Goal: Obtain resource: Download file/media

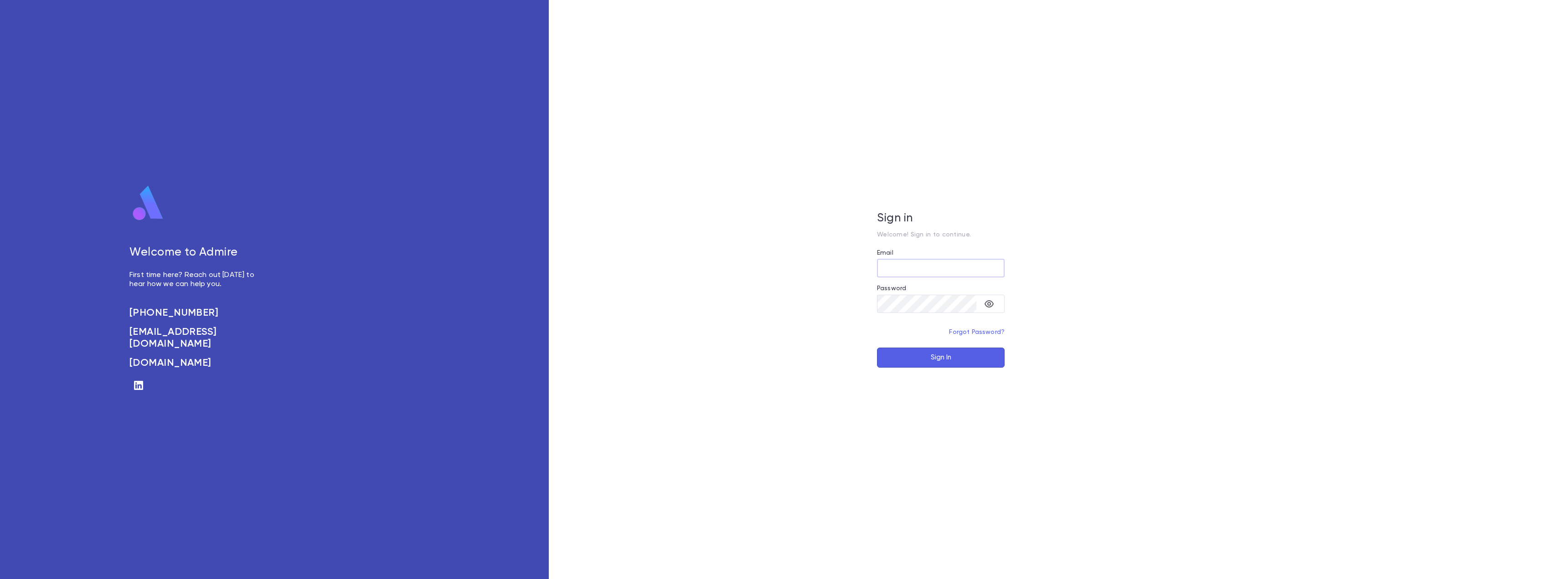
type input "**********"
click at [958, 363] on button "Sign In" at bounding box center [941, 358] width 128 height 20
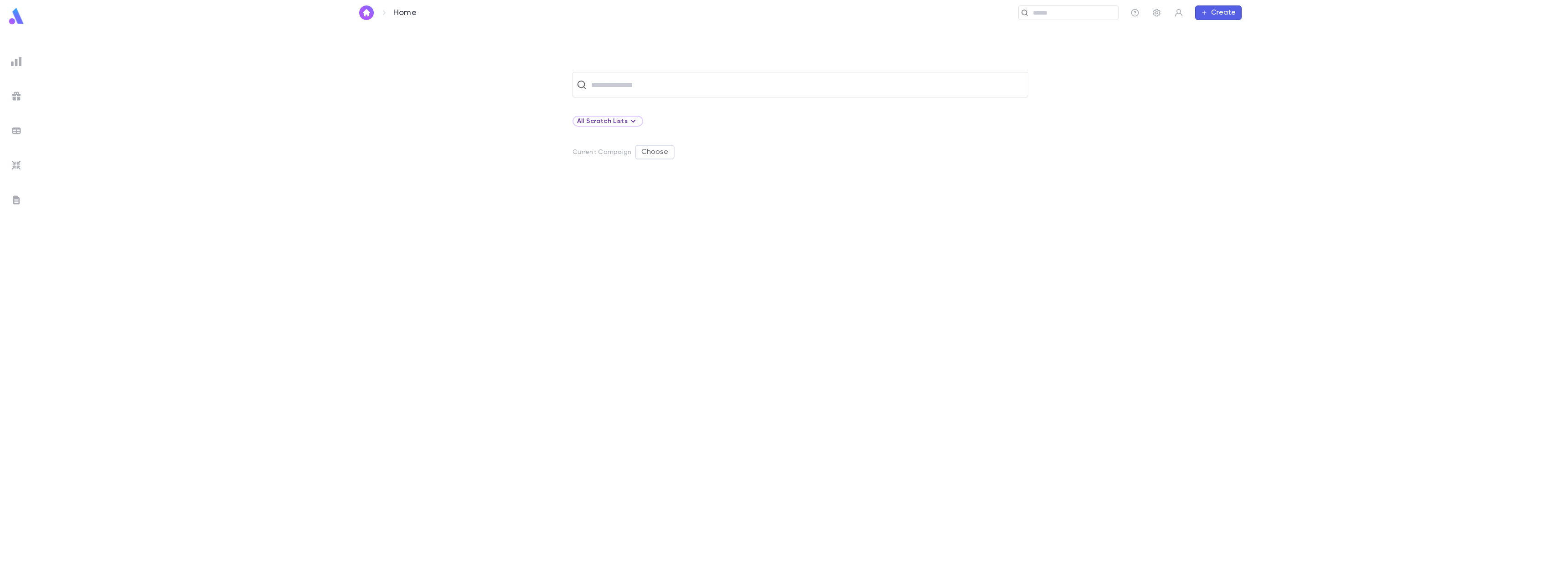
click at [20, 62] on img at bounding box center [16, 61] width 11 height 11
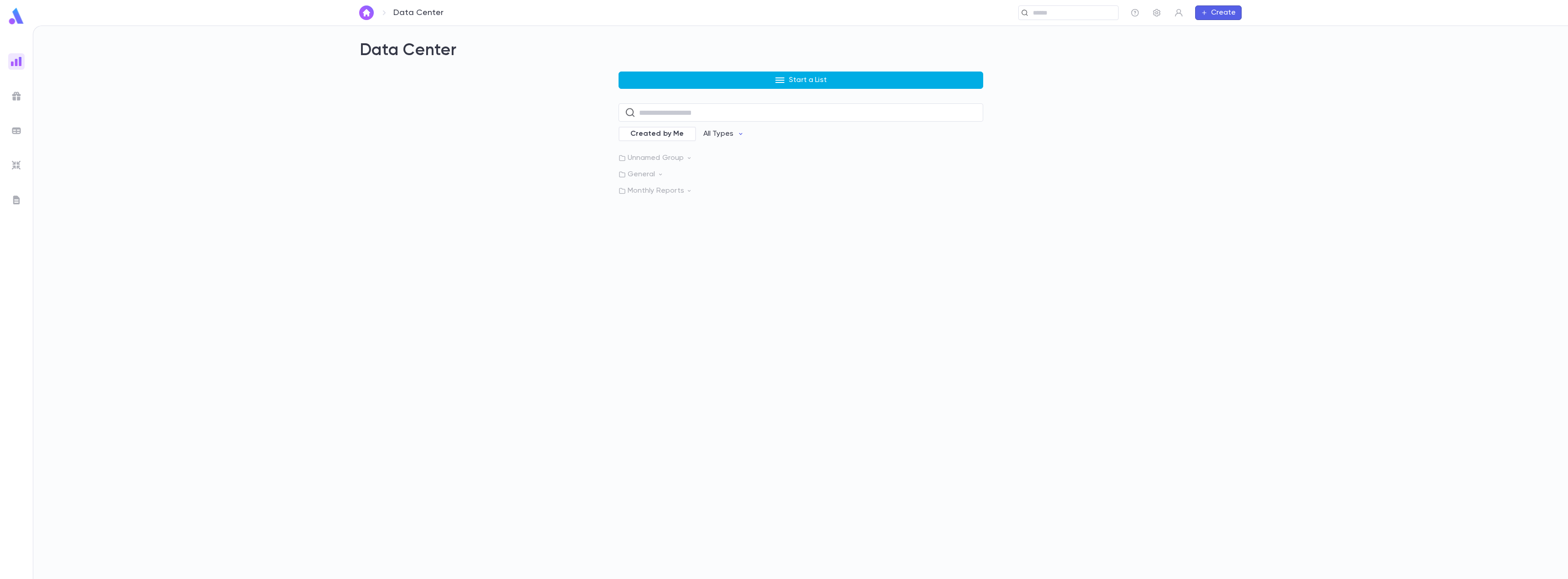
click at [799, 79] on p "Start a List" at bounding box center [808, 80] width 38 height 9
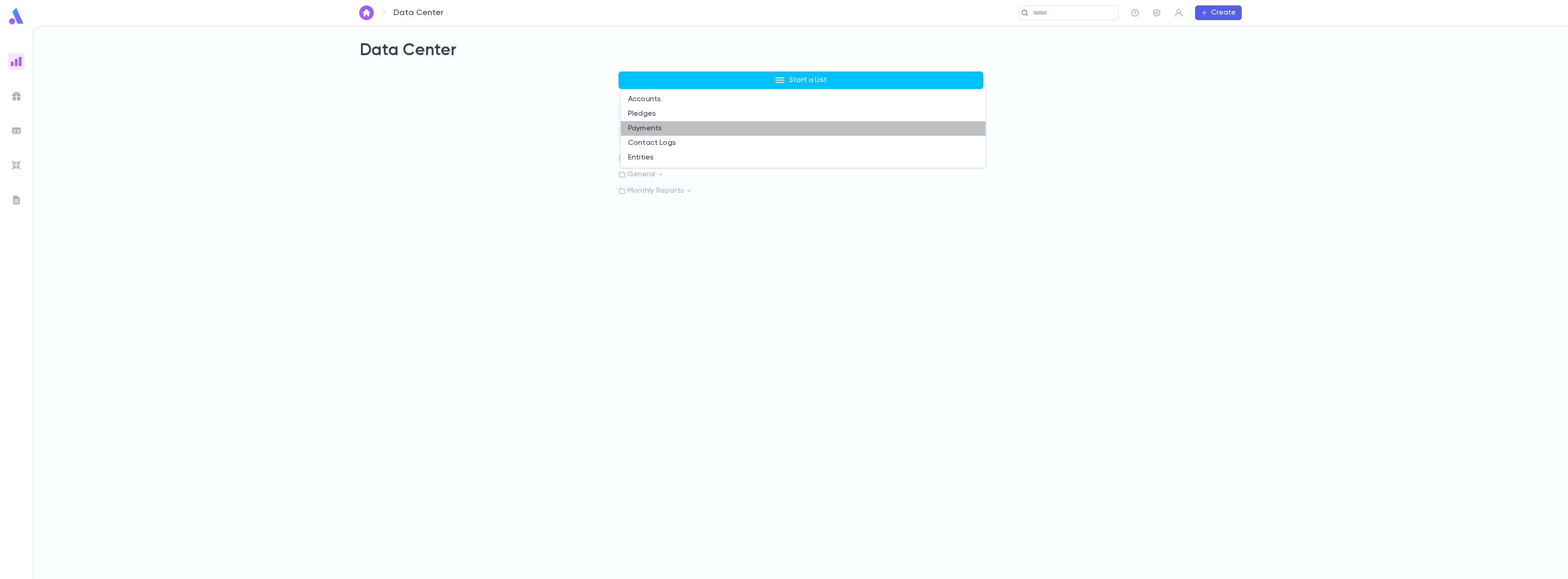
click at [657, 128] on li "Payments" at bounding box center [803, 128] width 365 height 14
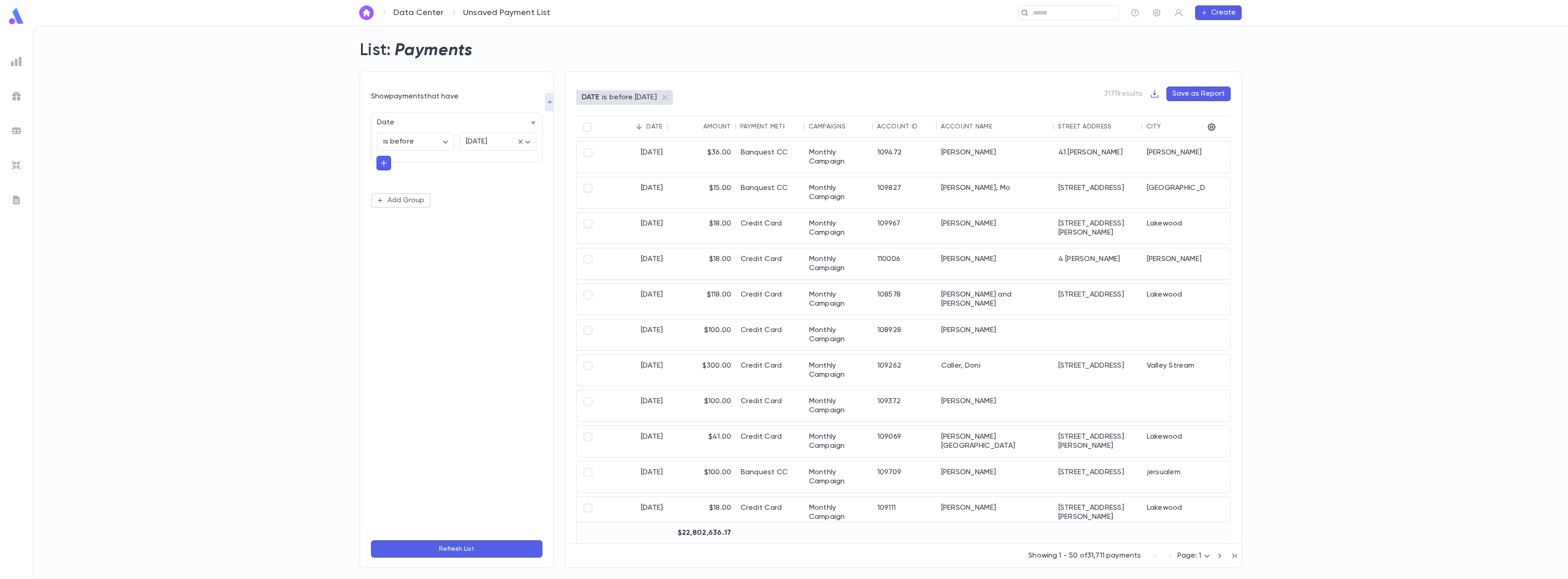
scroll to position [91, 0]
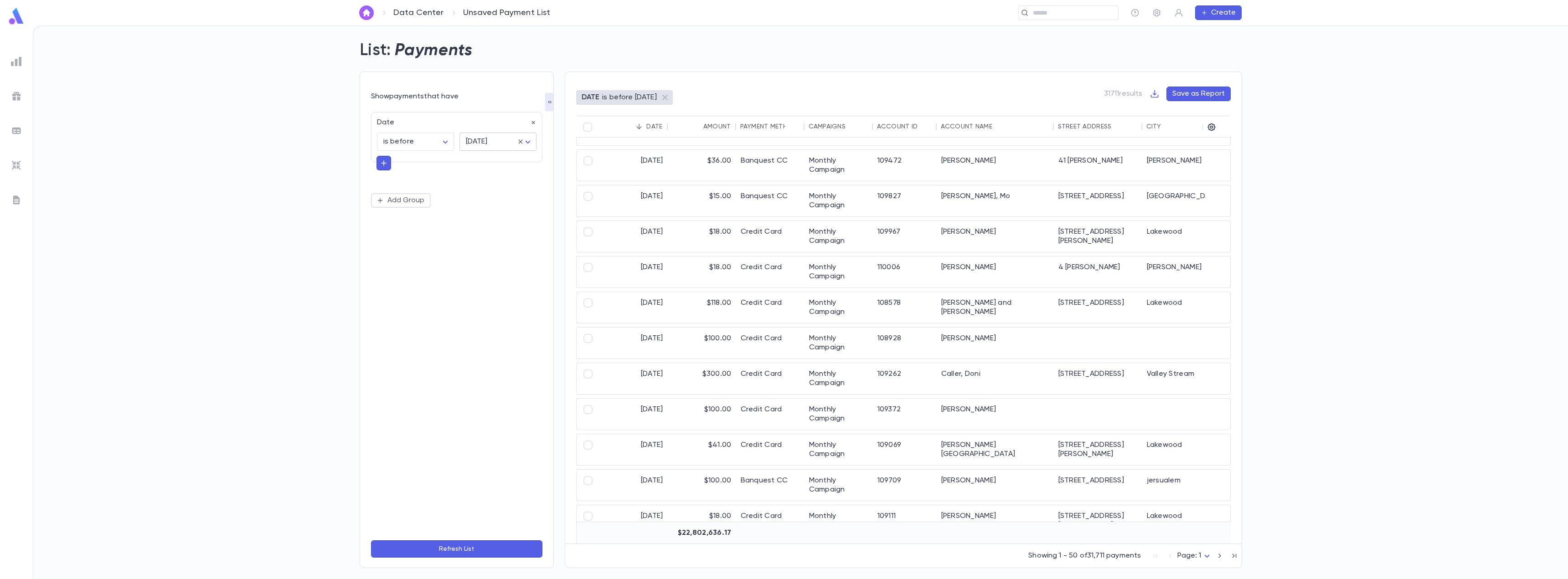
click at [489, 143] on body "Data Center Unsaved Payment List ​ Create List: Payments Show payments that hav…" at bounding box center [784, 302] width 1568 height 554
click at [489, 143] on div at bounding box center [784, 289] width 1568 height 579
click at [456, 172] on div "Date is before ******** ​ [DATE] ******** ​ Add Group" at bounding box center [457, 160] width 171 height 96
click at [381, 161] on icon "button" at bounding box center [384, 163] width 8 height 9
click at [397, 163] on input "text" at bounding box center [453, 162] width 133 height 13
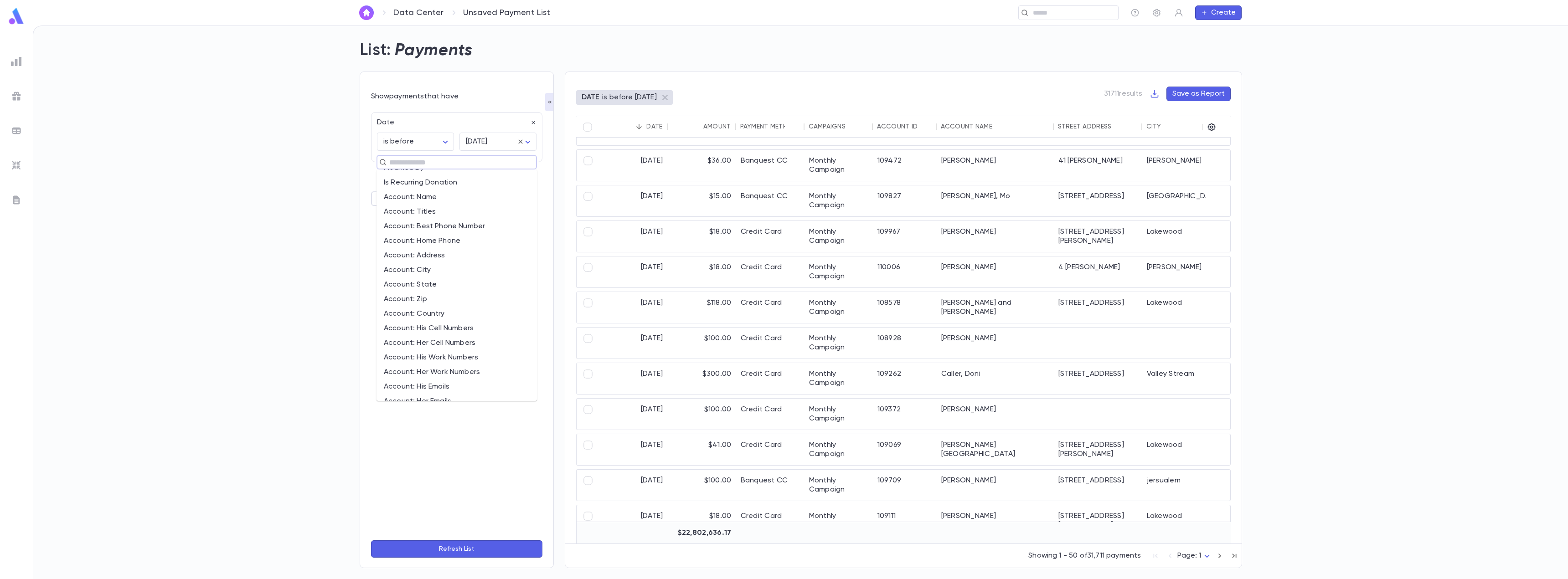
scroll to position [322, 0]
click at [413, 165] on input "text" at bounding box center [453, 162] width 133 height 13
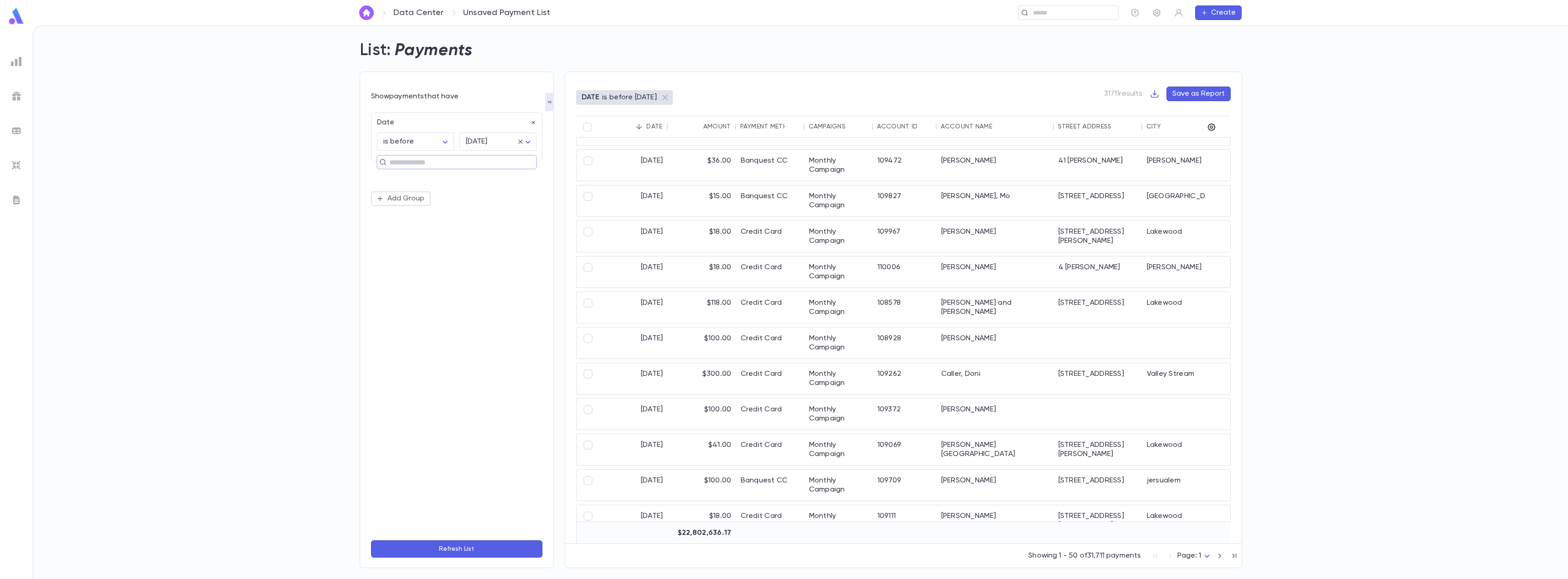
click at [423, 165] on input "text" at bounding box center [453, 162] width 133 height 13
click at [319, 275] on div "List: Payments Show payments that have Date is before ******** ​ [DATE] *******…" at bounding box center [800, 302] width 1535 height 554
click at [25, 63] on ul at bounding box center [16, 314] width 33 height 530
click at [19, 63] on img at bounding box center [16, 61] width 11 height 11
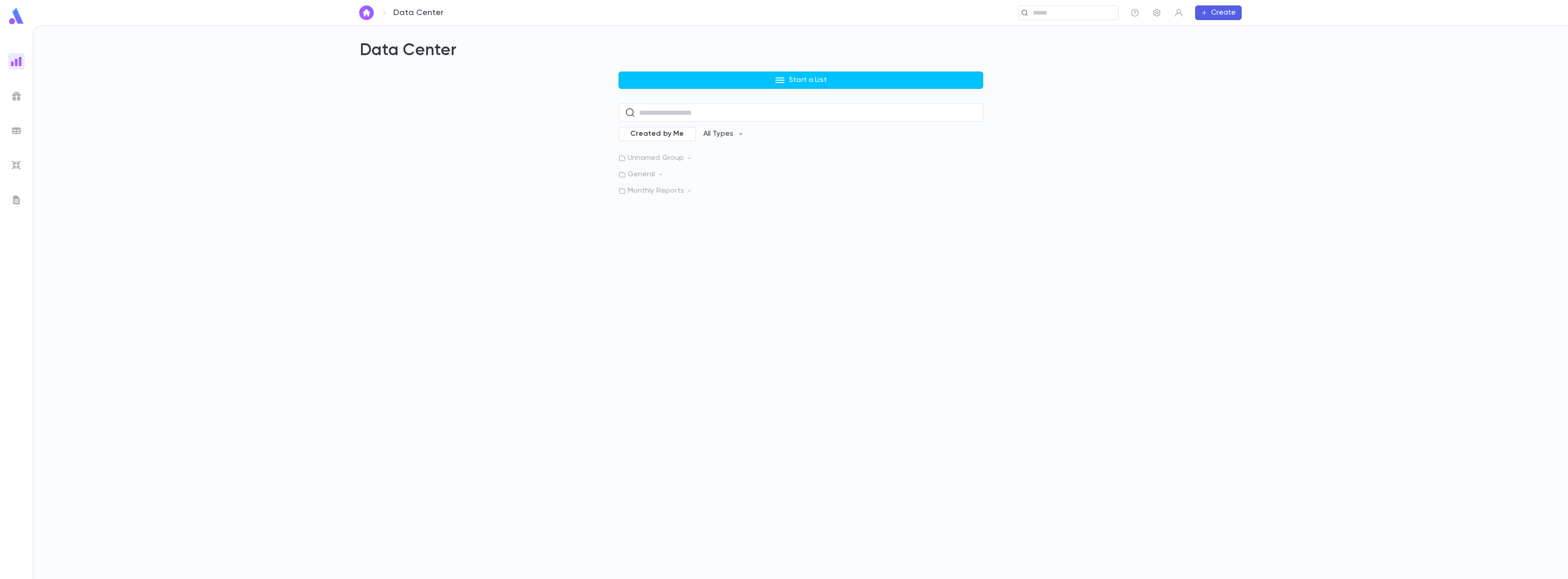
click at [803, 83] on p "Start a List" at bounding box center [808, 80] width 38 height 9
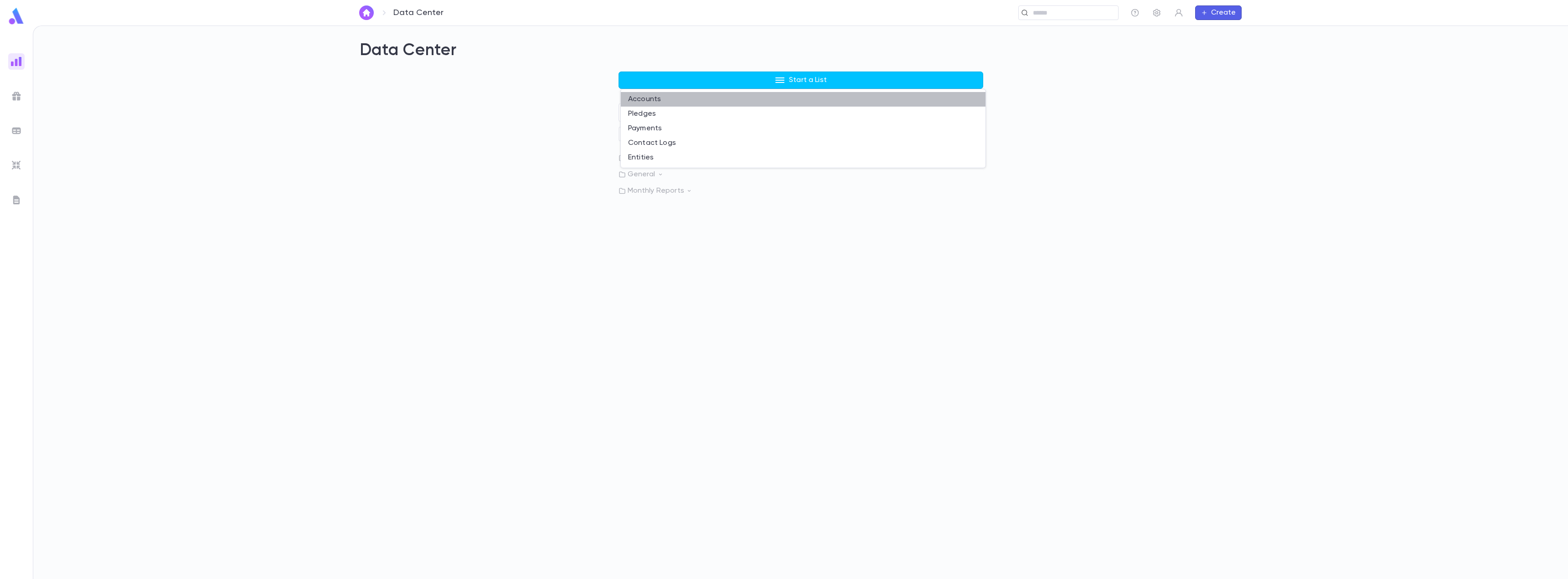
click at [676, 104] on li "Accounts" at bounding box center [803, 99] width 365 height 14
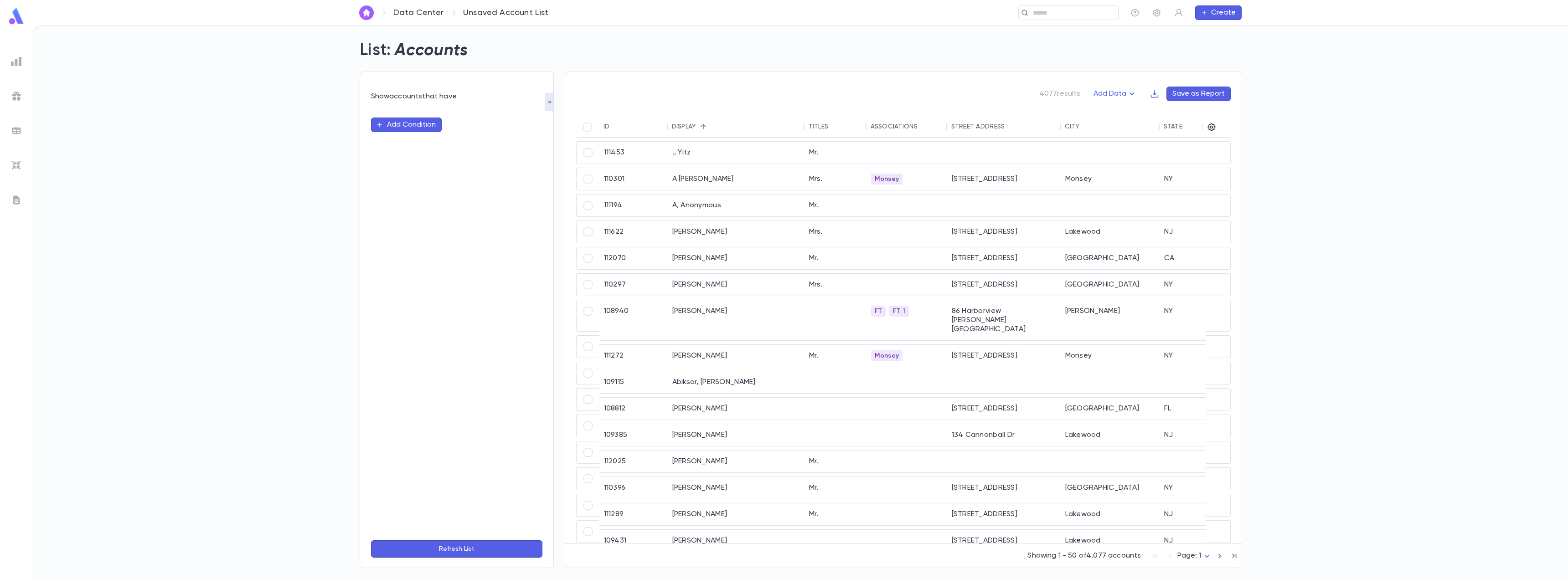
click at [420, 124] on button "Add Condition" at bounding box center [406, 125] width 70 height 14
click at [420, 124] on input "text" at bounding box center [453, 125] width 143 height 13
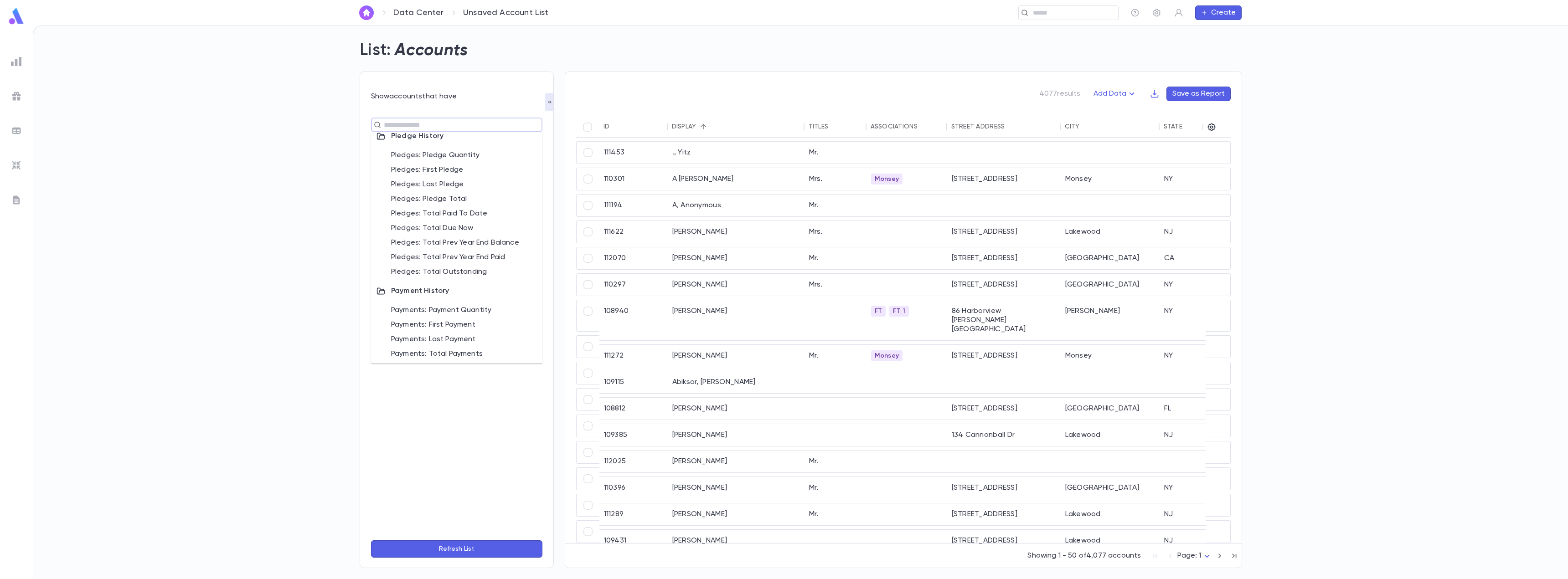
scroll to position [523, 0]
click at [441, 353] on li "Payments: Total Payments" at bounding box center [457, 352] width 171 height 14
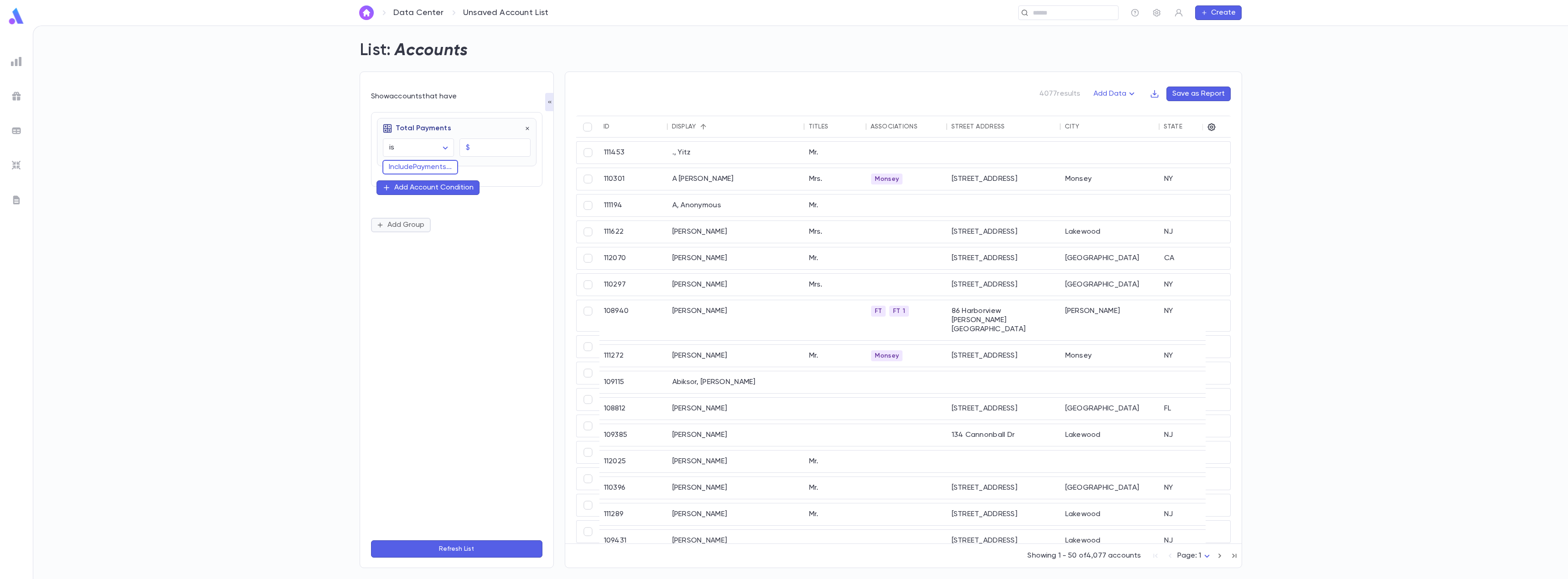
click at [413, 224] on button "Add Group" at bounding box center [401, 225] width 60 height 14
type input "****"
click at [303, 253] on div "List: Accounts Show accounts that have Total Payments is ****** ​ $ ​ Include P…" at bounding box center [800, 302] width 1535 height 554
click at [448, 548] on button "Refresh List" at bounding box center [457, 549] width 171 height 18
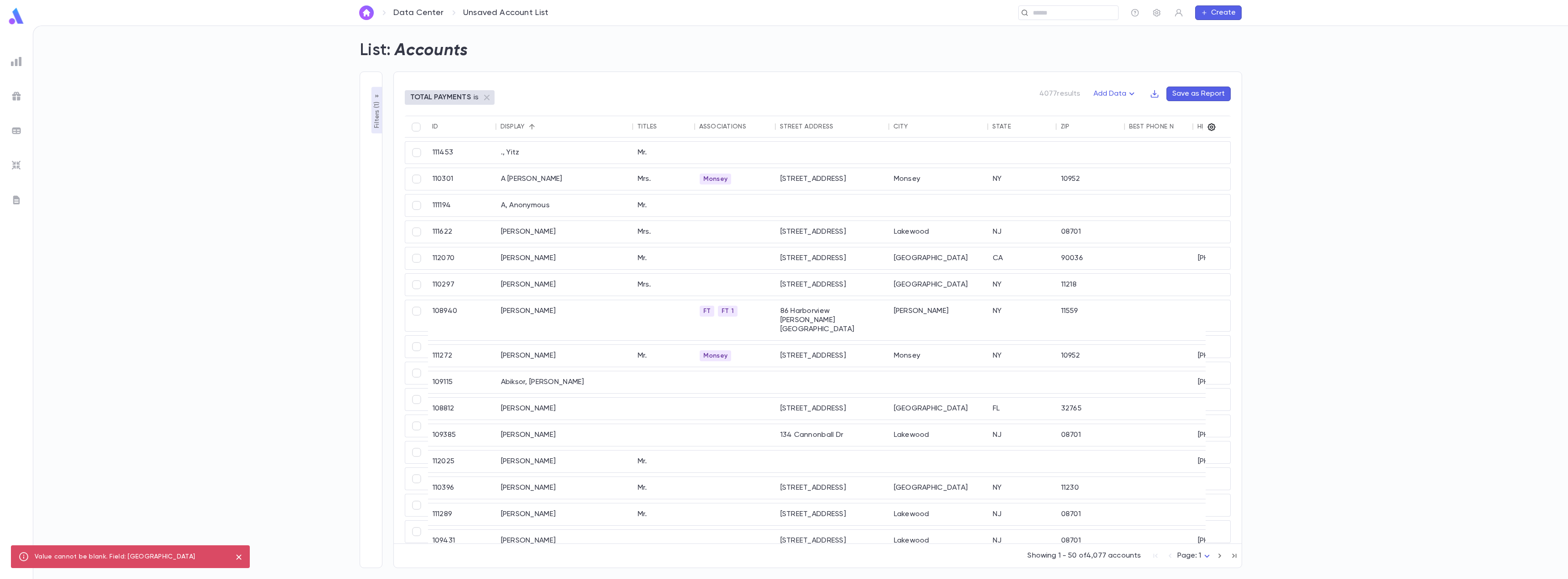
click at [1209, 127] on icon "button" at bounding box center [1212, 127] width 9 height 9
click at [1315, 376] on button "Show All" at bounding box center [1319, 376] width 66 height 14
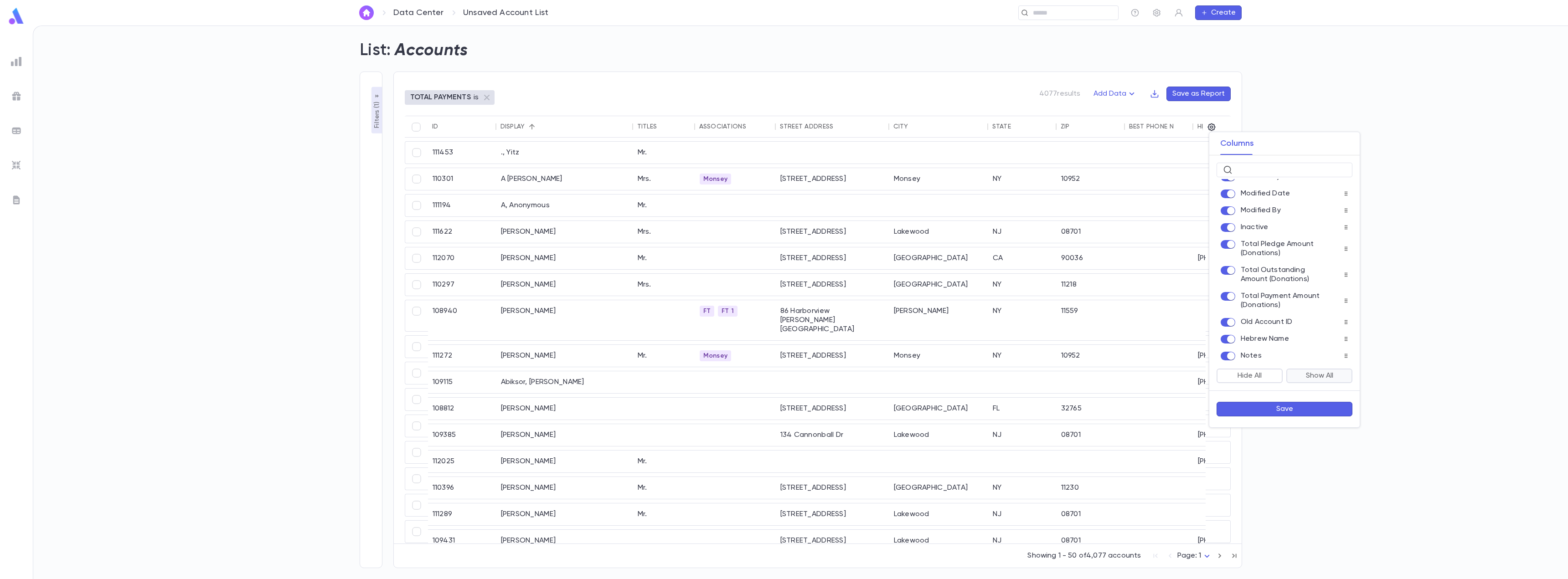
scroll to position [546, 0]
click at [1287, 410] on button "Save" at bounding box center [1285, 409] width 136 height 14
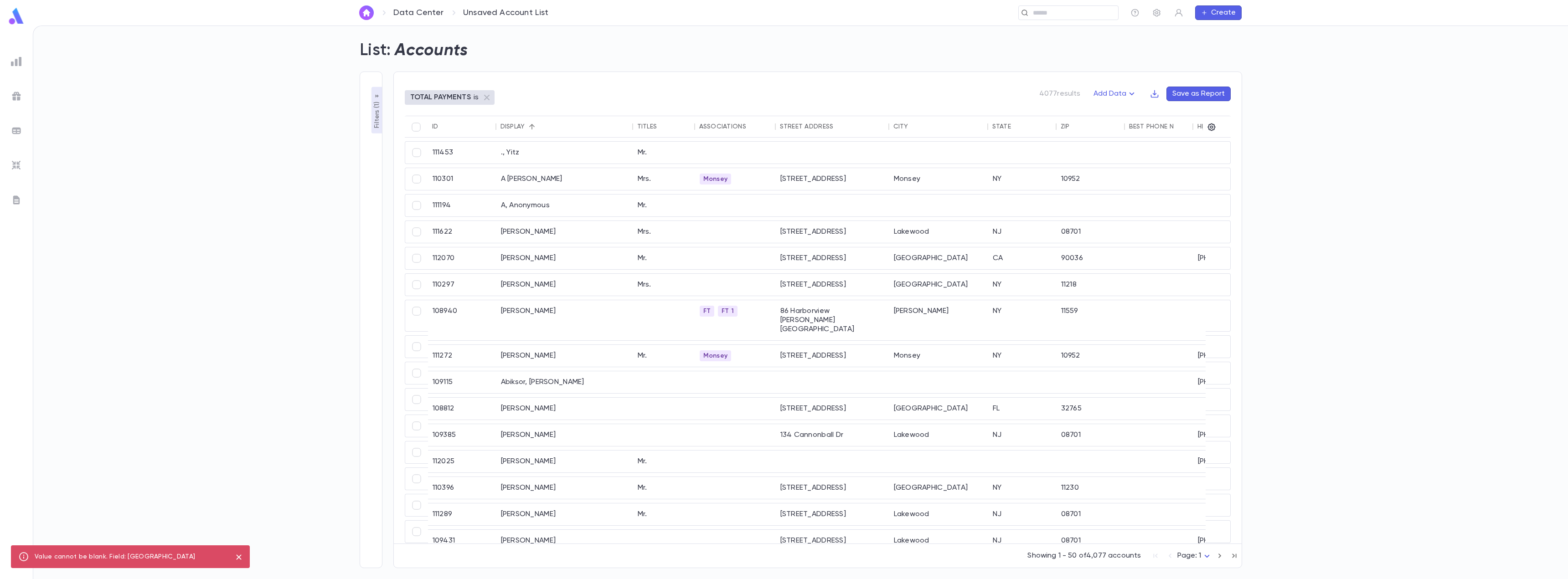
click at [378, 112] on p "Filters ( 1 )" at bounding box center [377, 113] width 9 height 28
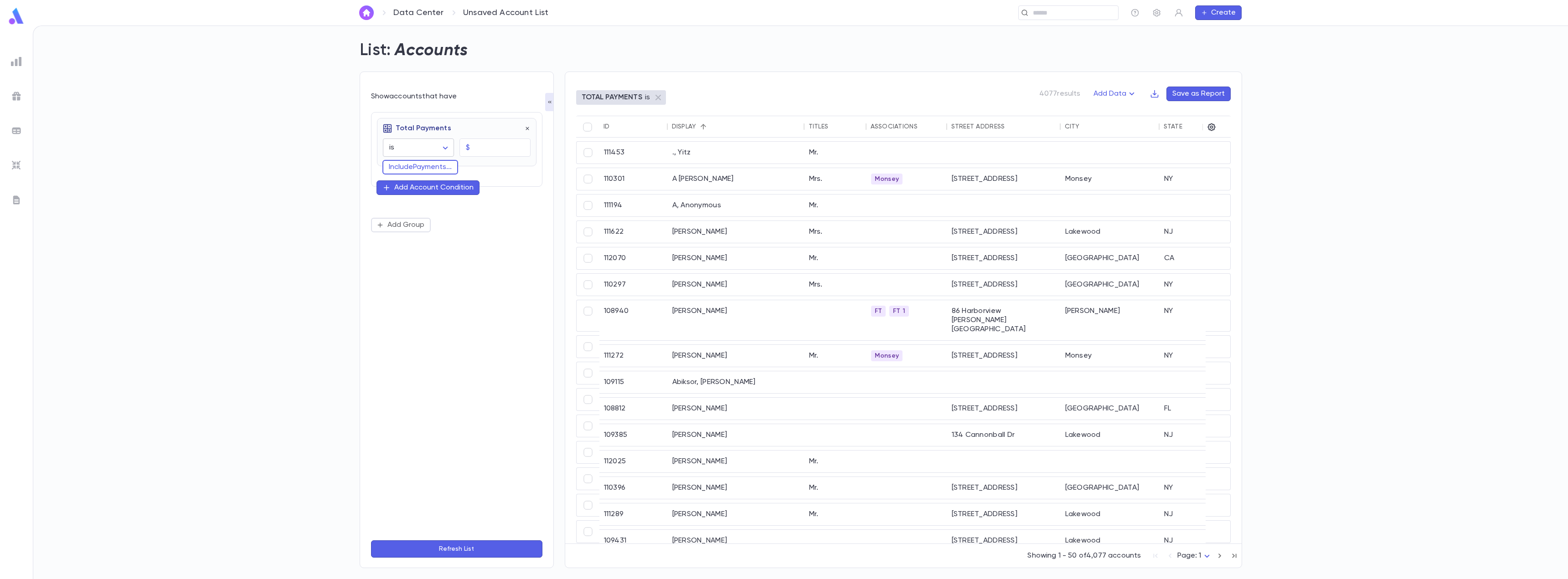
click at [428, 150] on body "Data Center Unsaved Account List ​ Create List: Accounts Show accounts that hav…" at bounding box center [784, 302] width 1568 height 554
click at [428, 150] on div at bounding box center [784, 289] width 1568 height 579
click at [500, 143] on input "text" at bounding box center [502, 147] width 57 height 18
type input "****"
drag, startPoint x: 548, startPoint y: 239, endPoint x: 544, endPoint y: 244, distance: 6.4
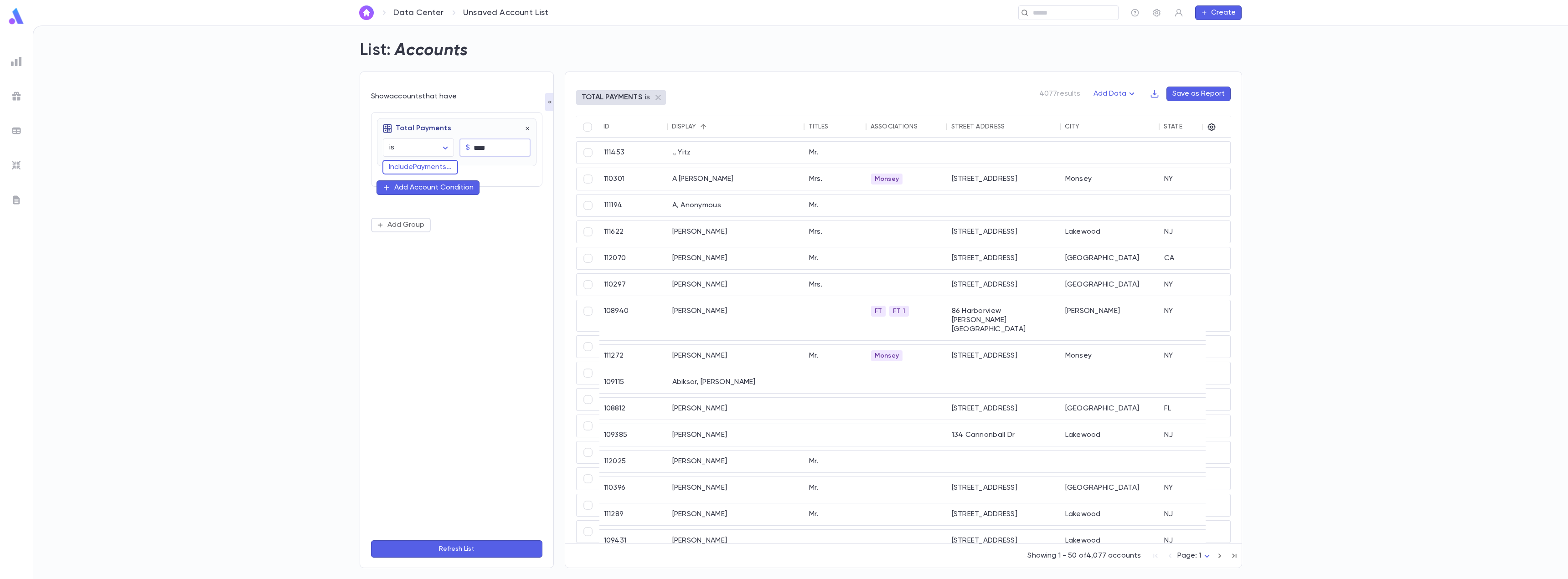
click at [548, 240] on div "Show accounts that have Total Payments is ****** ​ $ **** ​ Include Payments ..…" at bounding box center [457, 320] width 194 height 497
click at [464, 550] on button "Refresh List" at bounding box center [457, 549] width 171 height 18
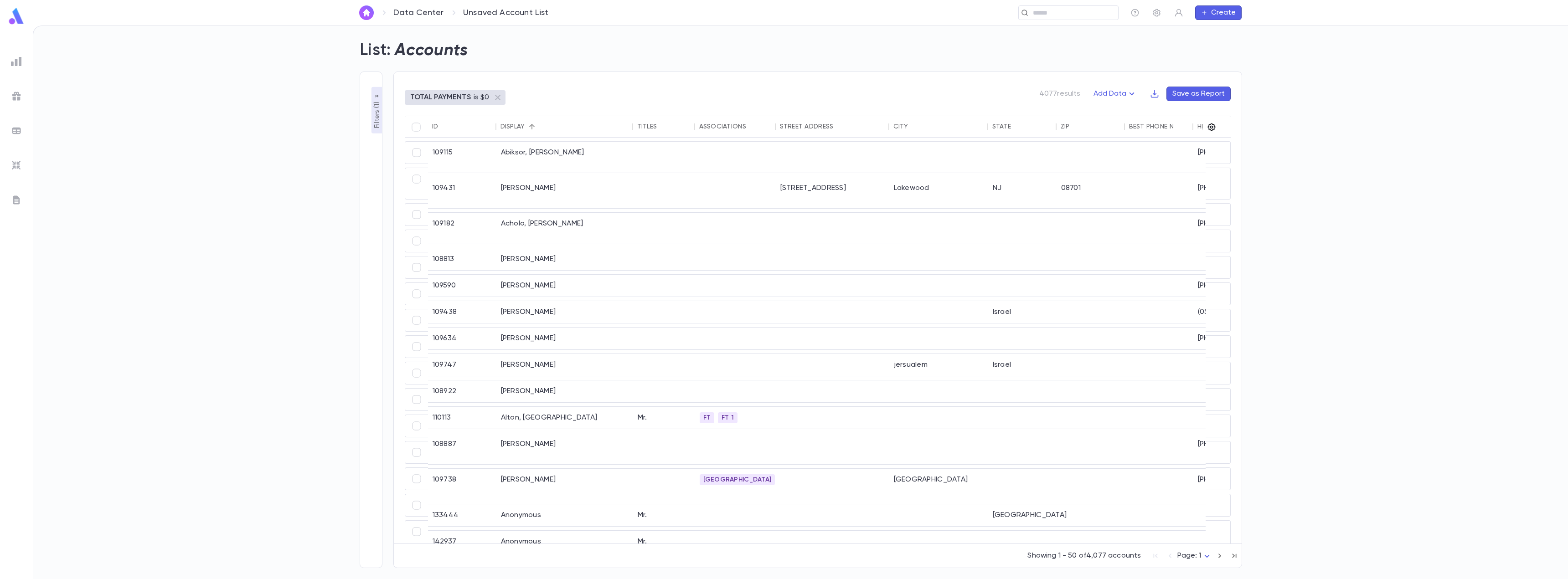
click at [1212, 130] on icon "button" at bounding box center [1212, 128] width 8 height 8
click at [1303, 371] on button "Show All" at bounding box center [1319, 376] width 66 height 14
click at [1353, 96] on div at bounding box center [784, 289] width 1568 height 579
click at [1152, 92] on icon "button" at bounding box center [1154, 94] width 9 height 9
click at [1177, 114] on li "Download CSV" at bounding box center [1186, 111] width 66 height 14
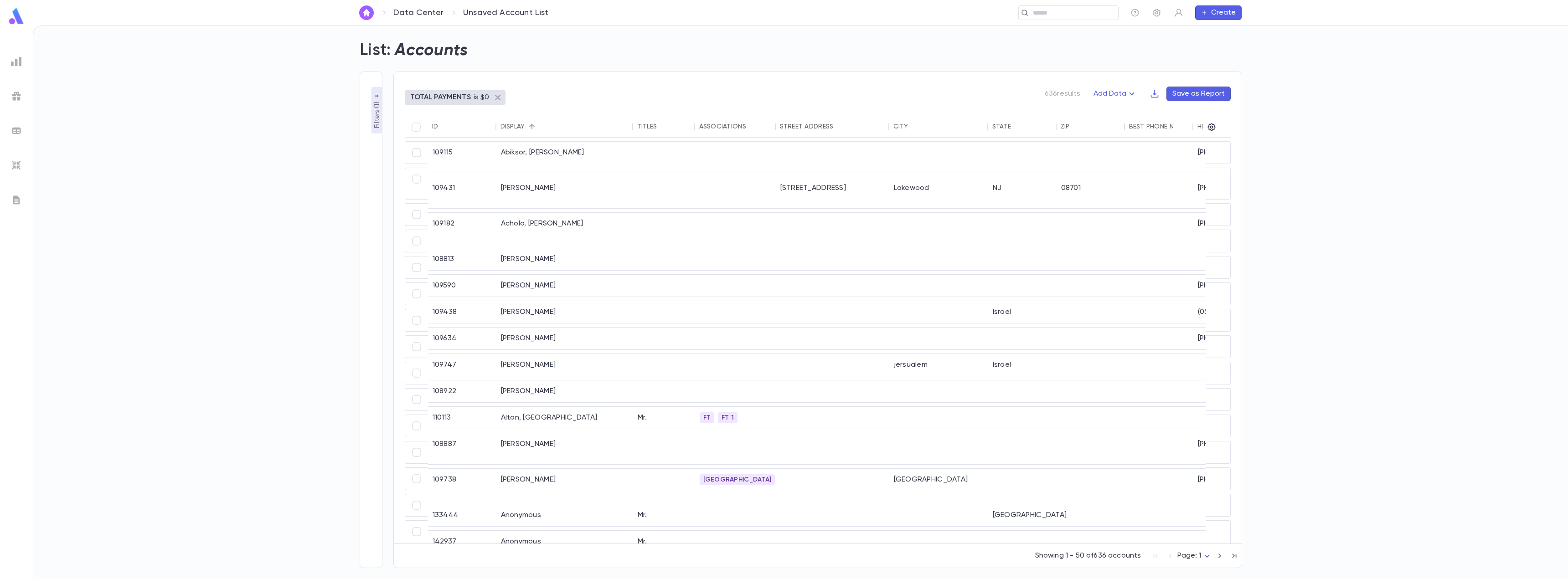
click at [498, 98] on icon at bounding box center [498, 97] width 11 height 11
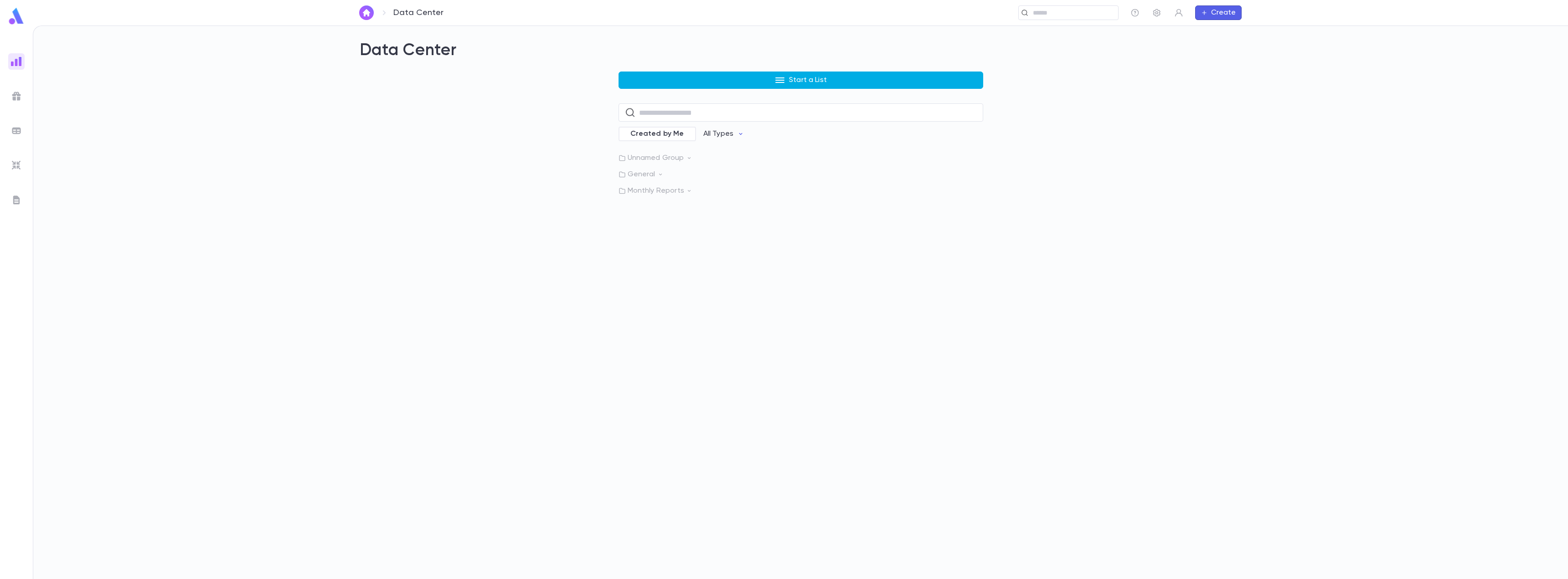
click at [820, 86] on button "Start a List" at bounding box center [801, 80] width 365 height 18
click at [658, 100] on li "Accounts" at bounding box center [803, 99] width 365 height 14
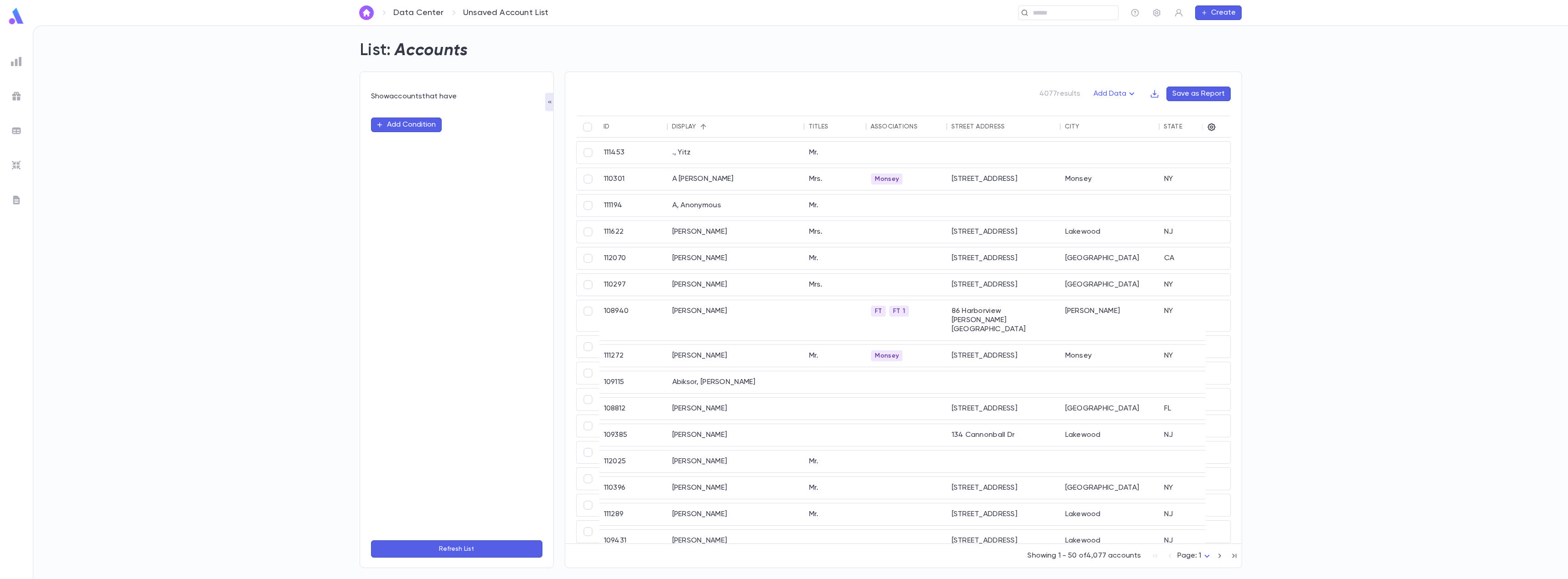
click at [419, 130] on button "Add Condition" at bounding box center [406, 125] width 70 height 14
click at [419, 130] on input "text" at bounding box center [453, 125] width 143 height 13
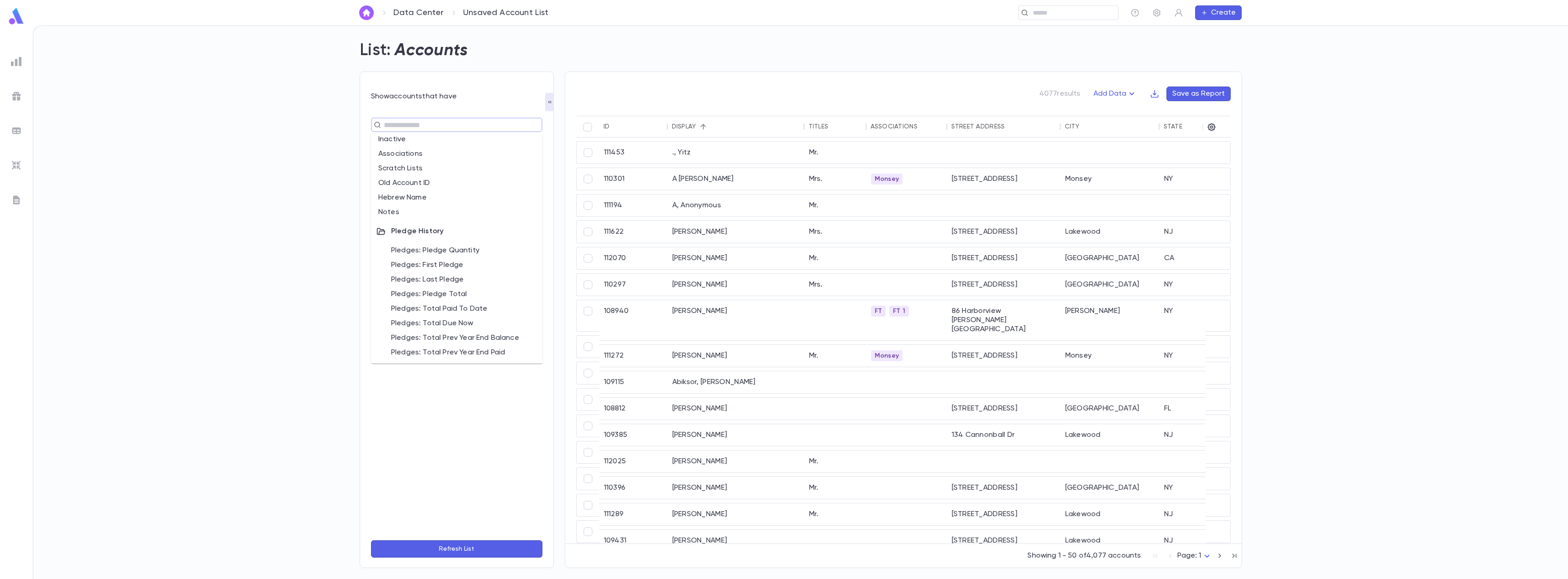
scroll to position [523, 0]
click at [455, 353] on li "Payments: Total Payments" at bounding box center [457, 352] width 171 height 14
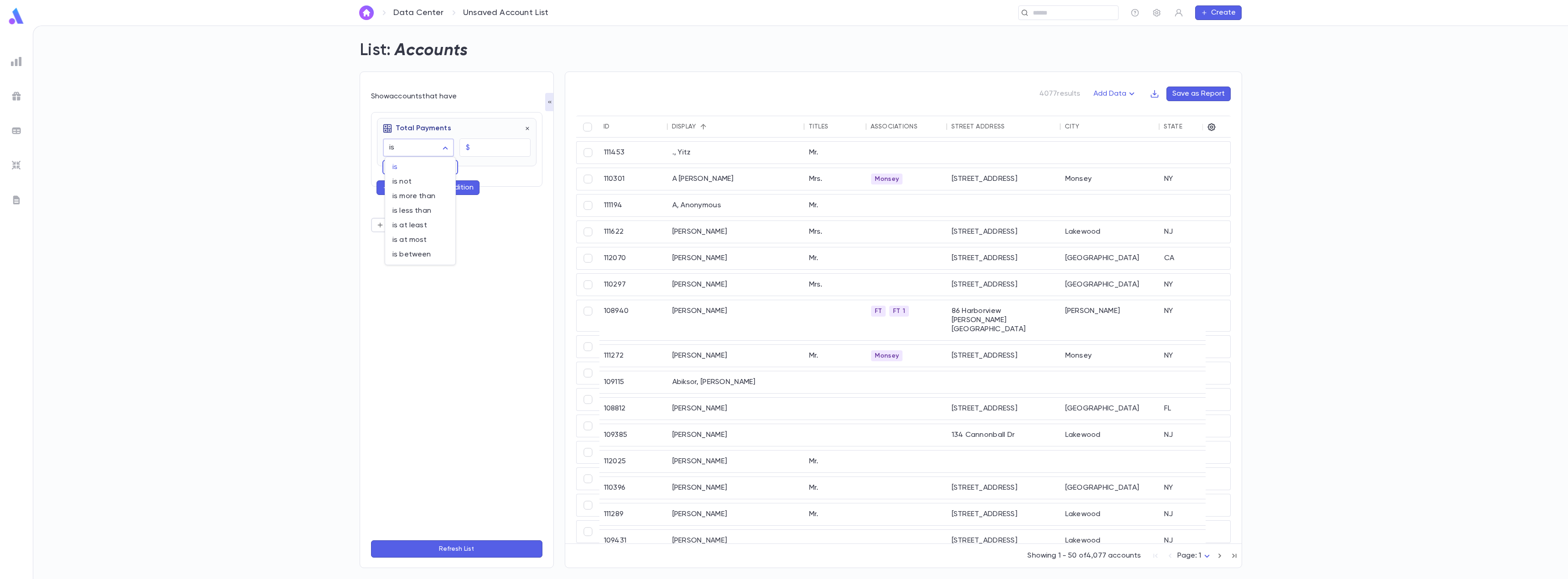
click at [405, 148] on body "Data Center Unsaved Account List ​ Create List: Accounts Show accounts that hav…" at bounding box center [784, 302] width 1568 height 554
click at [413, 198] on span "is more than" at bounding box center [420, 197] width 55 height 9
type input "**********"
click at [491, 152] on input "text" at bounding box center [502, 147] width 57 height 18
type input "****"
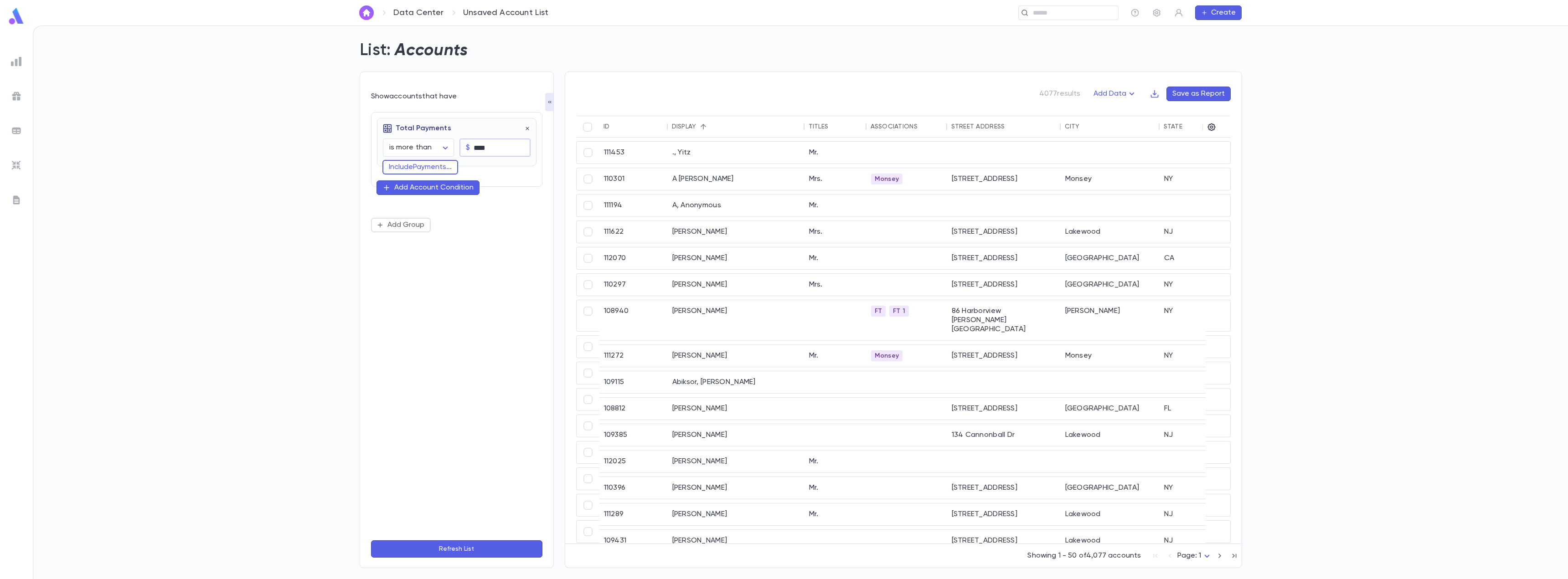
click at [450, 550] on button "Refresh List" at bounding box center [457, 549] width 171 height 18
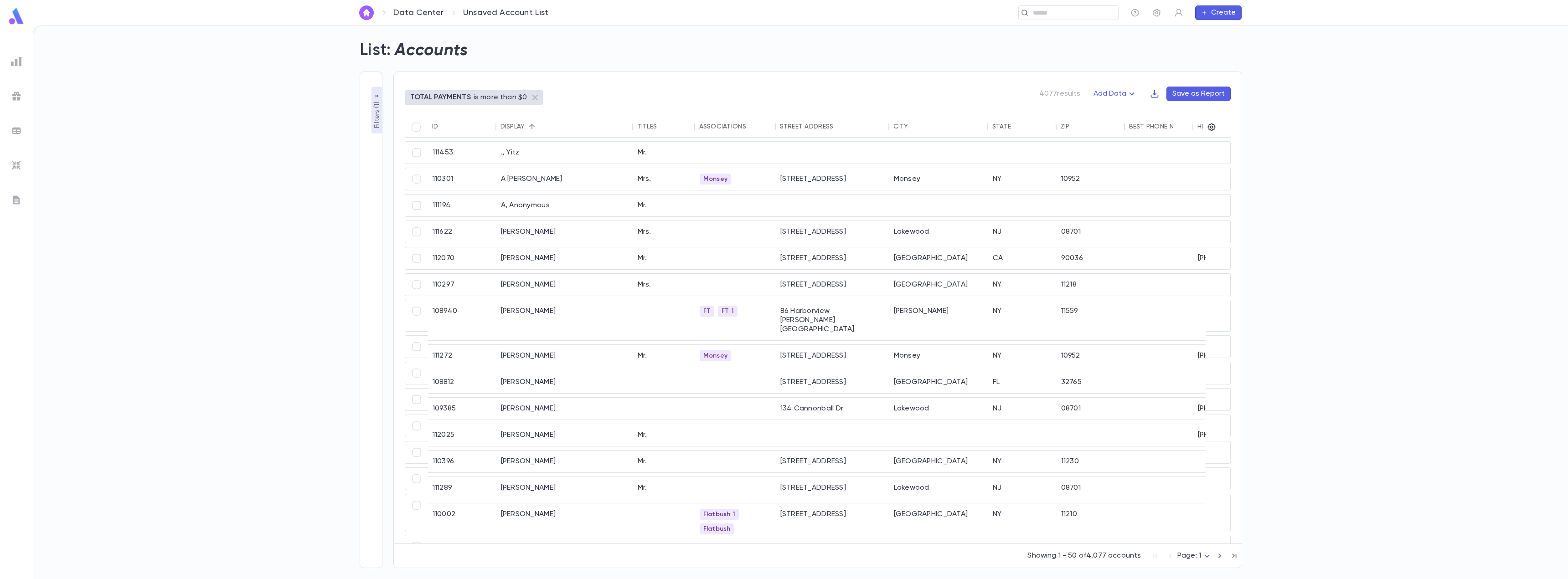
click at [1157, 96] on icon "button" at bounding box center [1154, 94] width 9 height 9
click at [1175, 109] on li "Download CSV" at bounding box center [1186, 111] width 66 height 14
click at [1211, 124] on icon "button" at bounding box center [1212, 128] width 8 height 8
click at [1309, 375] on button "Show All" at bounding box center [1319, 376] width 66 height 14
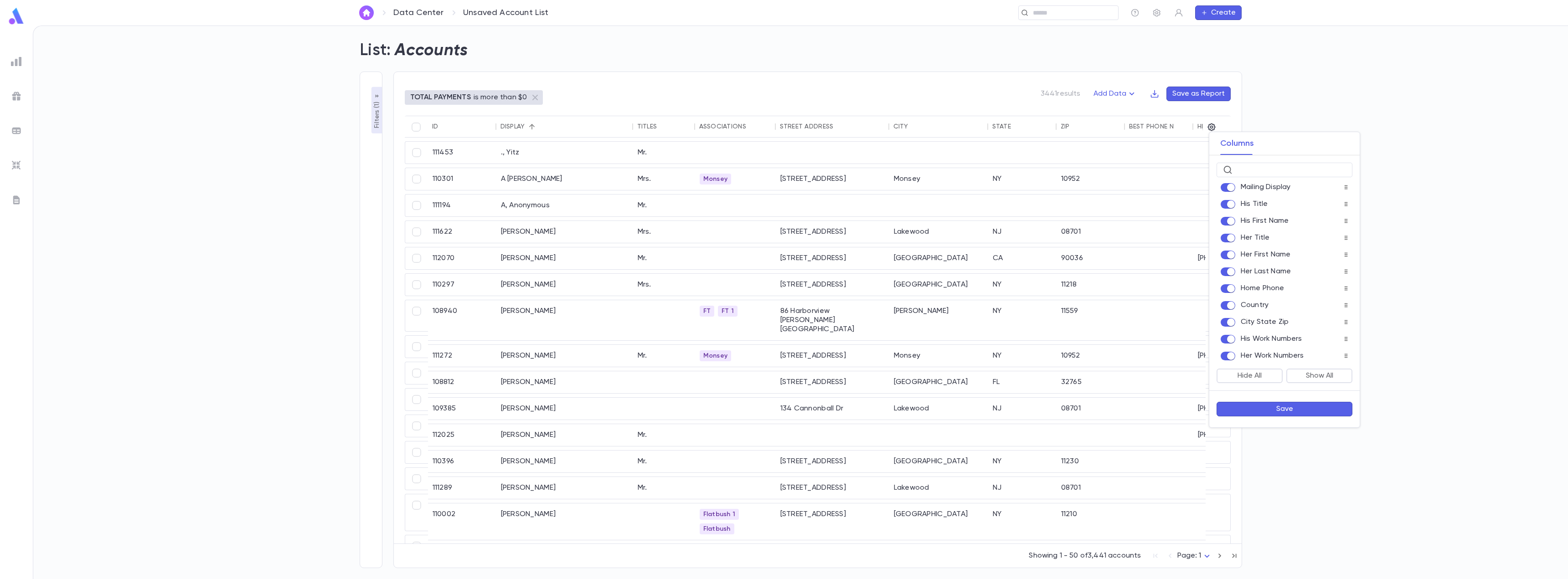
click at [1287, 410] on button "Save" at bounding box center [1285, 409] width 136 height 14
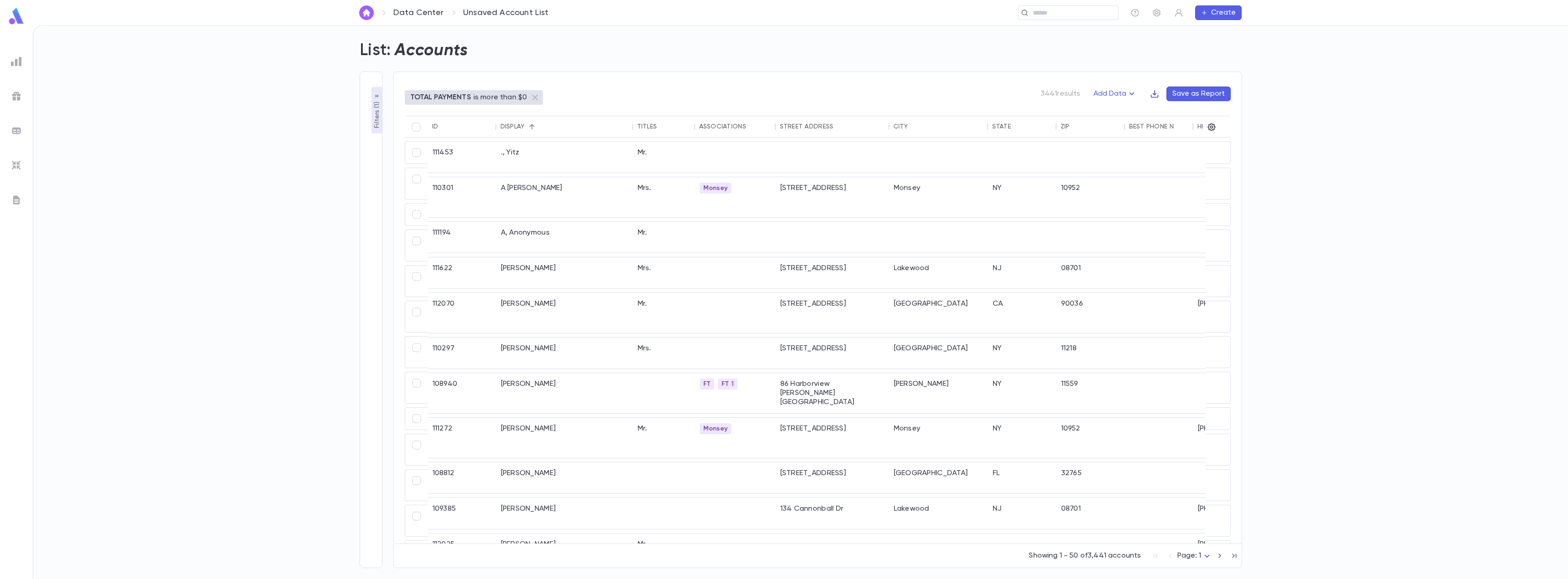
click at [1156, 87] on button "button" at bounding box center [1154, 94] width 9 height 14
click at [1173, 107] on li "Download CSV" at bounding box center [1186, 111] width 66 height 14
